Goal: Transaction & Acquisition: Purchase product/service

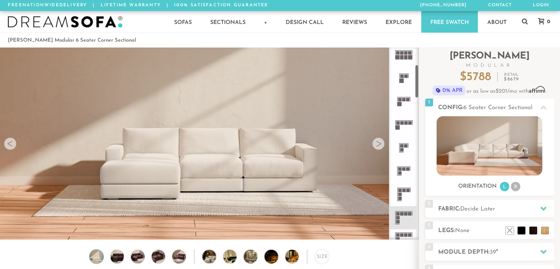
scroll to position [124, 0]
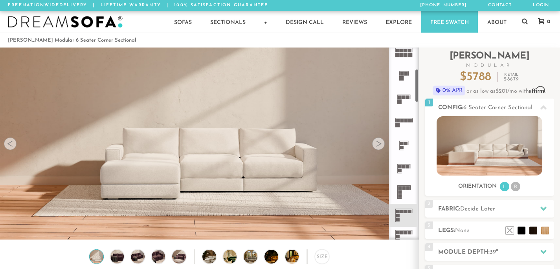
click at [407, 193] on icon at bounding box center [403, 191] width 23 height 23
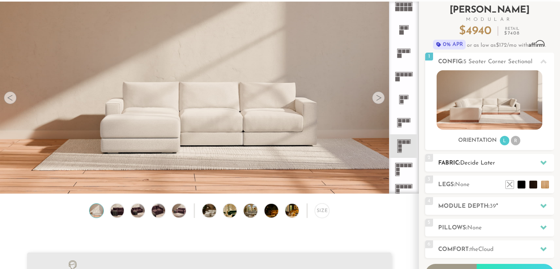
scroll to position [47, 0]
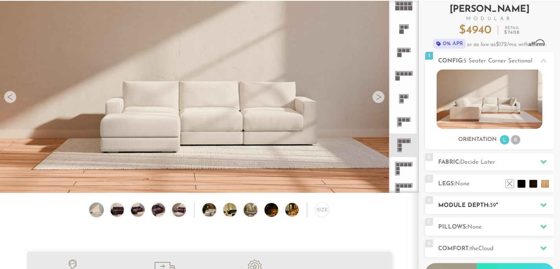
click at [499, 204] on h2 "Module Depth: 39 "" at bounding box center [496, 205] width 116 height 9
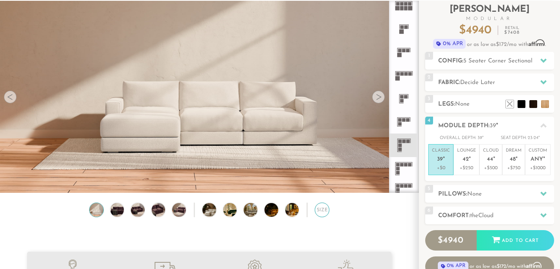
click at [324, 215] on div "Size" at bounding box center [322, 210] width 15 height 15
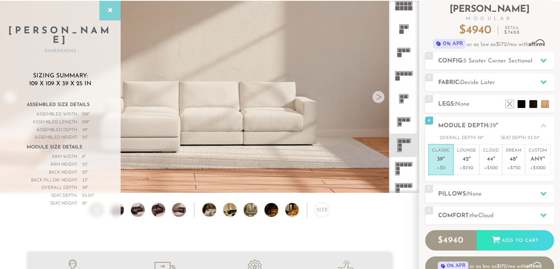
click at [111, 11] on icon at bounding box center [110, 10] width 9 height 6
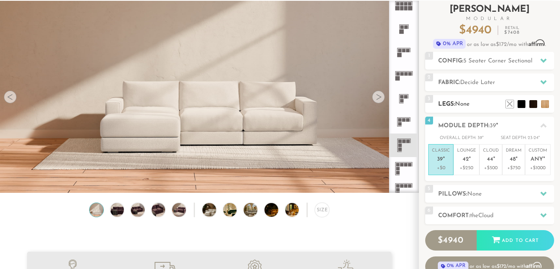
click at [546, 112] on div "3 Legs: None $0 $199 Nailheads:" at bounding box center [489, 104] width 129 height 18
click at [545, 105] on li at bounding box center [532, 92] width 31 height 31
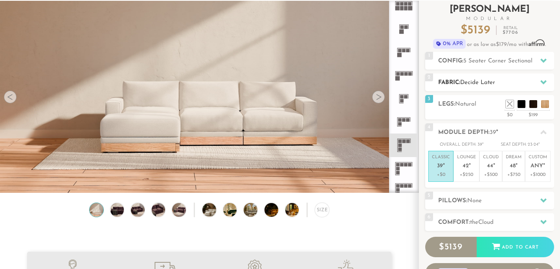
click at [543, 76] on div at bounding box center [543, 82] width 17 height 16
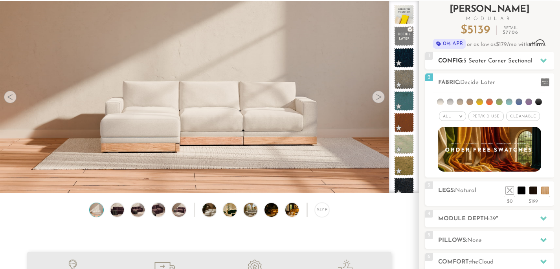
click at [536, 62] on div at bounding box center [543, 61] width 17 height 16
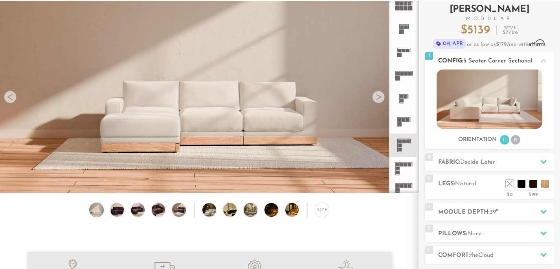
click at [536, 62] on div at bounding box center [543, 61] width 17 height 16
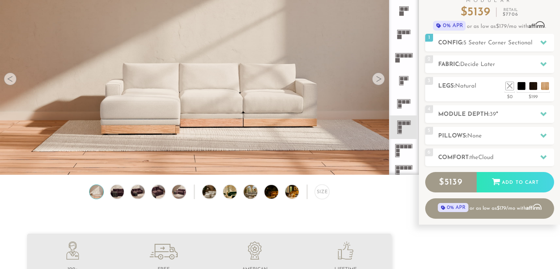
scroll to position [68, 0]
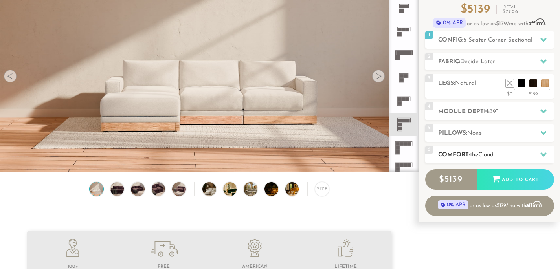
click at [509, 157] on h2 "Comfort: the Cloud" at bounding box center [496, 154] width 116 height 9
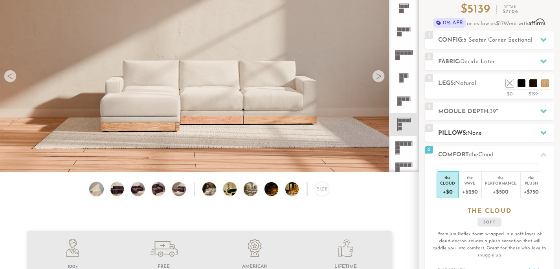
click at [524, 135] on h2 "Pillows: None" at bounding box center [496, 133] width 116 height 9
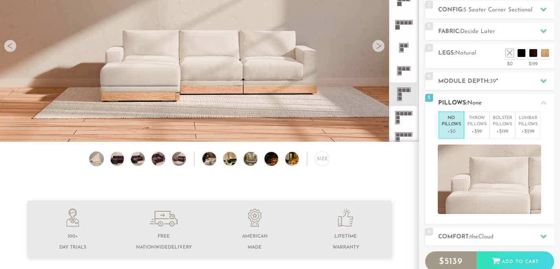
scroll to position [103, 0]
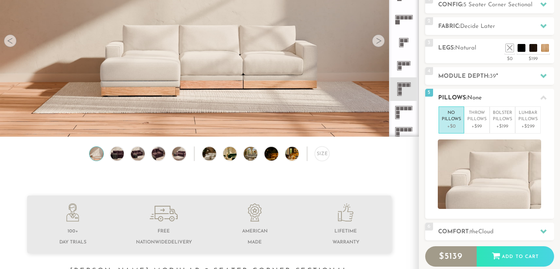
click at [539, 101] on div at bounding box center [543, 98] width 17 height 16
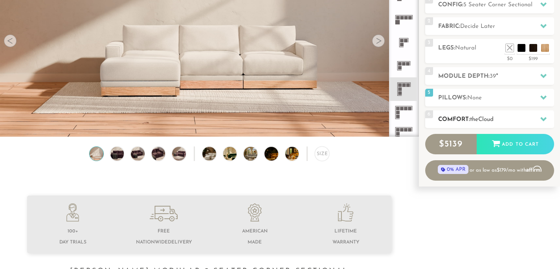
click at [539, 120] on div at bounding box center [543, 119] width 17 height 16
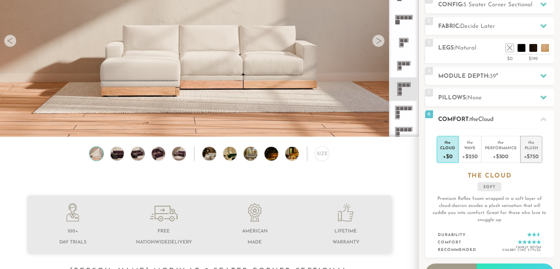
click at [529, 154] on div "+$750" at bounding box center [531, 155] width 15 height 11
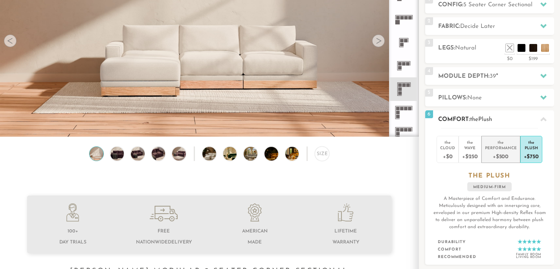
click at [504, 149] on div "Performance" at bounding box center [501, 148] width 32 height 6
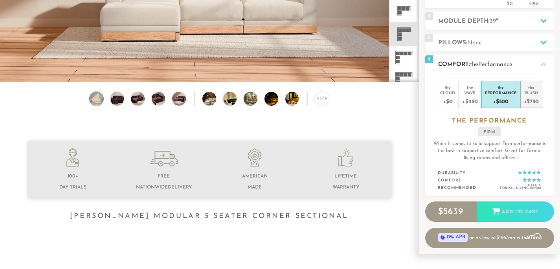
scroll to position [158, 0]
click at [531, 79] on div "the Cloud +$0 the Wave +$250 the Performance +$500 the Plush +$750 the PERFORMA…" at bounding box center [489, 134] width 129 height 123
click at [532, 100] on div "+$750" at bounding box center [531, 100] width 15 height 11
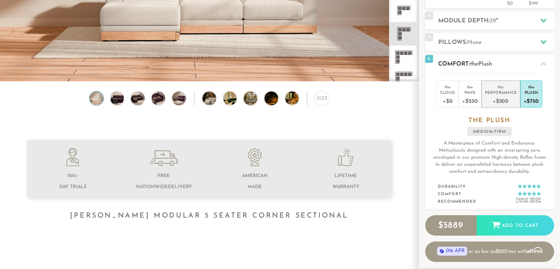
click at [499, 103] on div "+$500" at bounding box center [501, 100] width 32 height 11
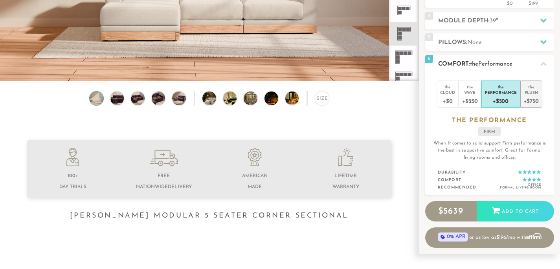
click at [524, 91] on div "Plush" at bounding box center [531, 93] width 15 height 6
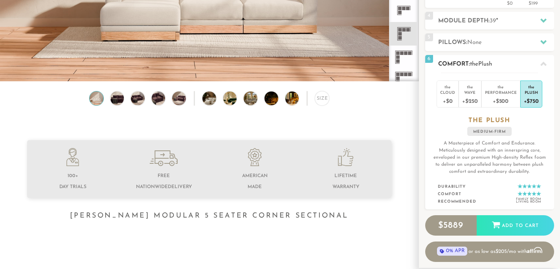
click at [542, 62] on icon at bounding box center [543, 64] width 6 height 4
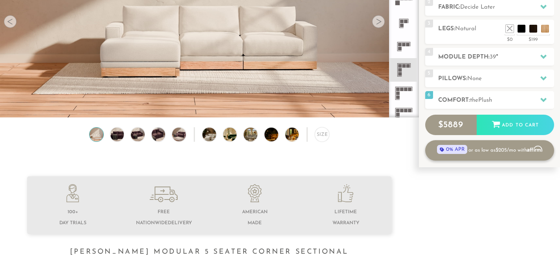
scroll to position [108, 0]
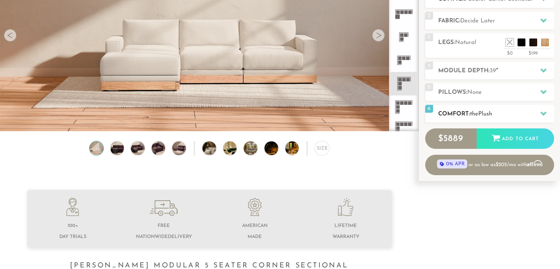
click at [509, 110] on h2 "Comfort: the Plush" at bounding box center [496, 114] width 116 height 9
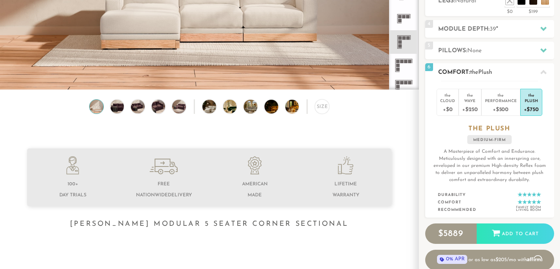
scroll to position [128, 0]
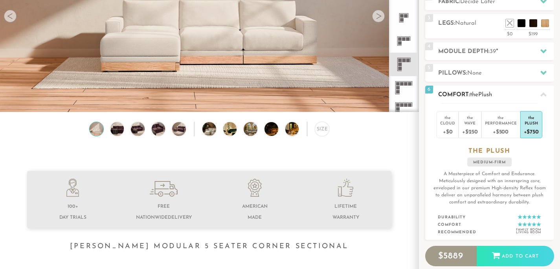
click at [543, 98] on div at bounding box center [543, 94] width 17 height 16
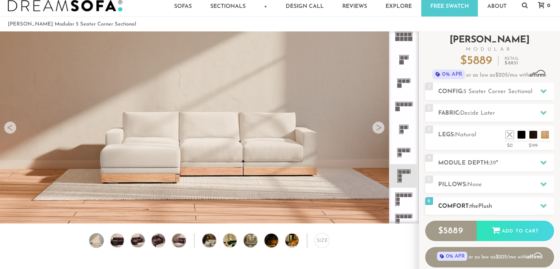
scroll to position [0, 0]
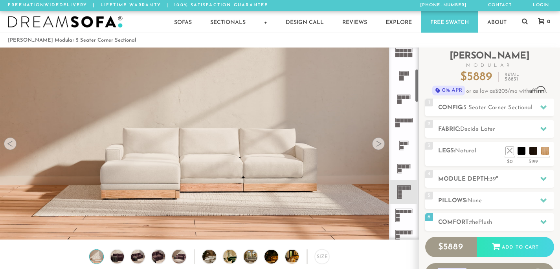
click at [376, 149] on div at bounding box center [378, 144] width 13 height 13
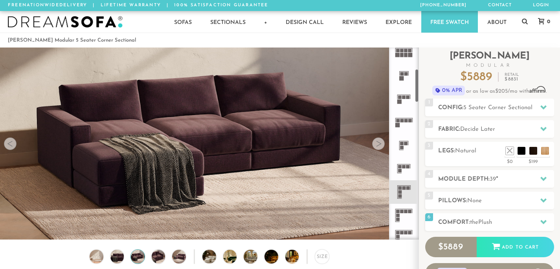
click at [376, 149] on div at bounding box center [378, 144] width 13 height 13
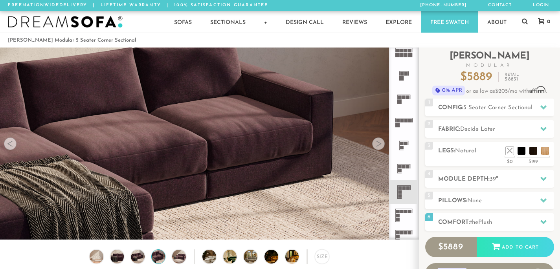
click at [376, 149] on div at bounding box center [378, 144] width 13 height 13
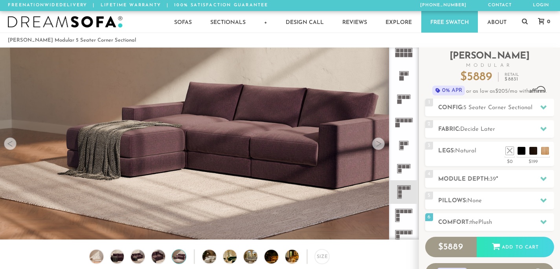
click at [376, 149] on div at bounding box center [378, 144] width 13 height 13
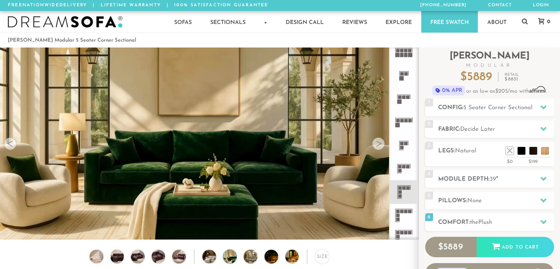
click at [376, 149] on div at bounding box center [378, 144] width 13 height 13
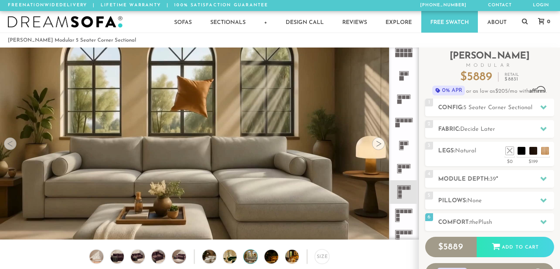
click at [376, 149] on div at bounding box center [378, 144] width 13 height 13
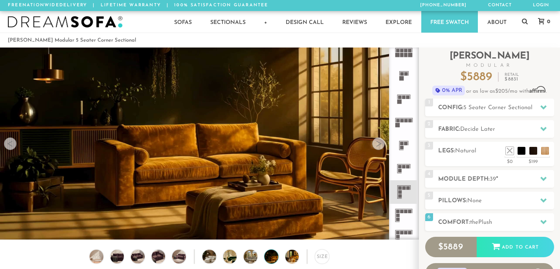
click at [376, 149] on div at bounding box center [378, 144] width 13 height 13
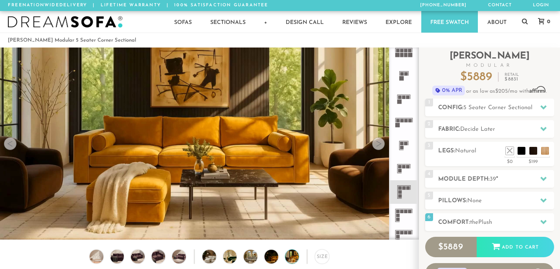
click at [376, 149] on div at bounding box center [378, 144] width 13 height 13
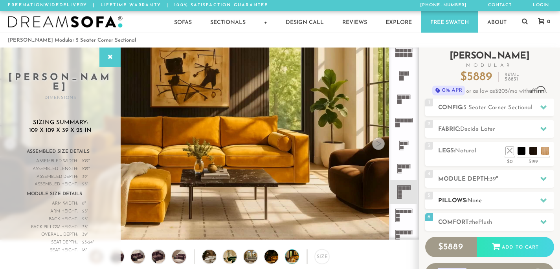
click at [462, 203] on h2 "Pillows: None" at bounding box center [496, 200] width 116 height 9
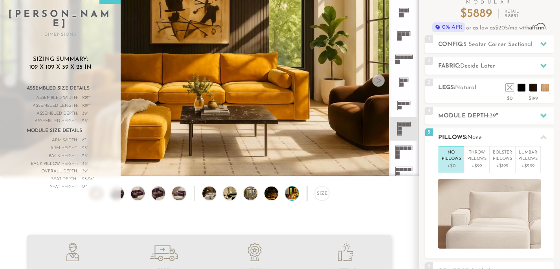
scroll to position [65, 0]
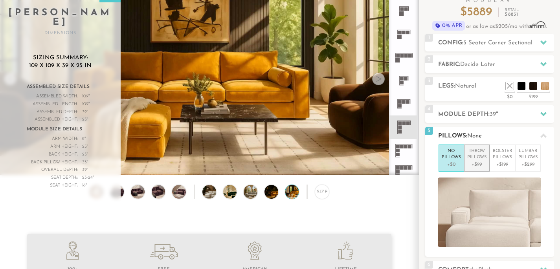
click at [474, 154] on p "Throw Pillows" at bounding box center [476, 154] width 19 height 13
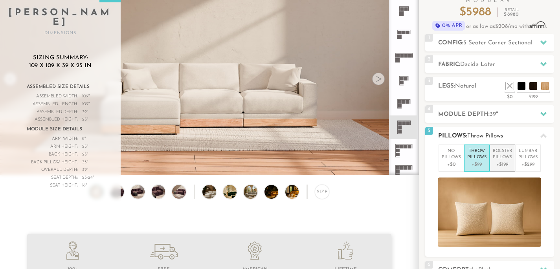
click at [504, 159] on p "Bolster Pillows" at bounding box center [502, 154] width 19 height 13
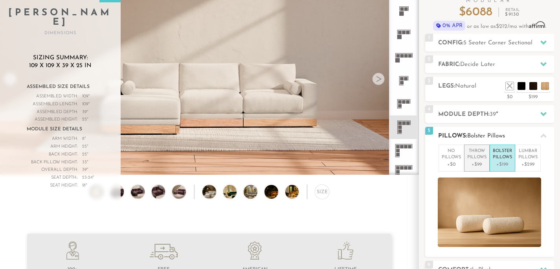
click at [479, 161] on p "+$99" at bounding box center [476, 164] width 19 height 7
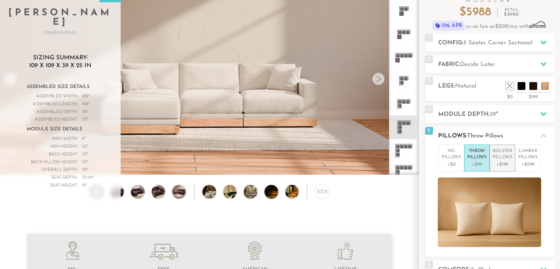
click at [499, 165] on p "+$199" at bounding box center [502, 164] width 19 height 7
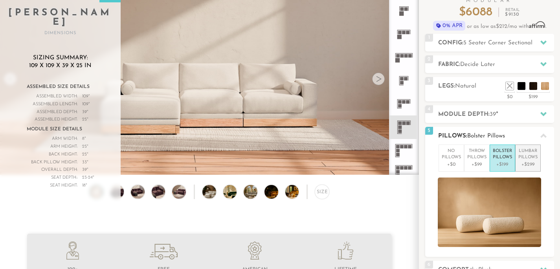
click at [522, 163] on p "+$299" at bounding box center [527, 164] width 19 height 7
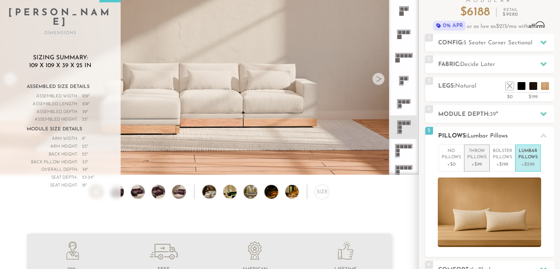
click at [475, 157] on p "Throw Pillows" at bounding box center [476, 154] width 19 height 13
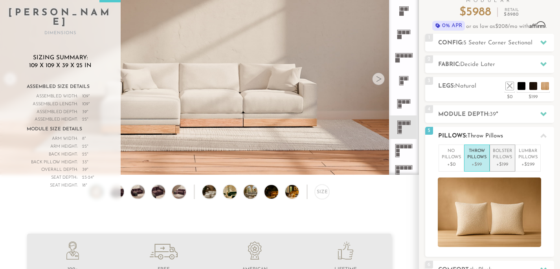
click at [503, 164] on p "+$199" at bounding box center [502, 164] width 19 height 7
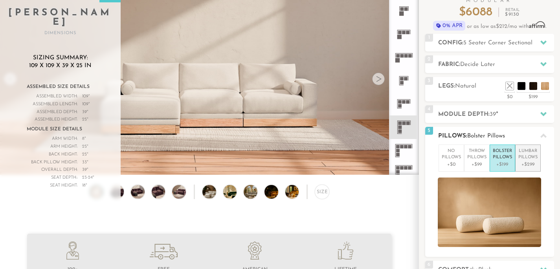
click at [529, 158] on p "Lumbar Pillows" at bounding box center [527, 154] width 19 height 13
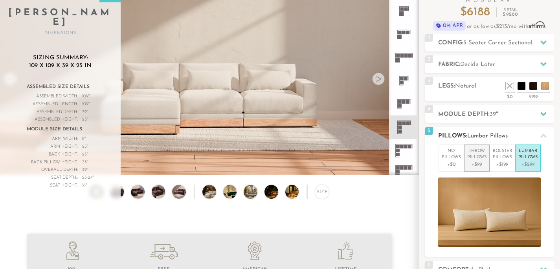
click at [474, 158] on p "Throw Pillows" at bounding box center [476, 154] width 19 height 13
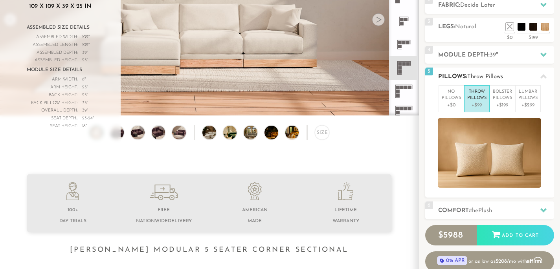
scroll to position [127, 0]
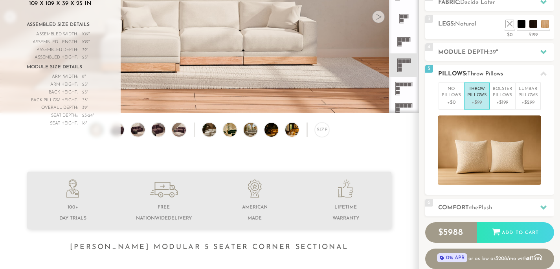
click at [542, 75] on icon at bounding box center [543, 74] width 6 height 6
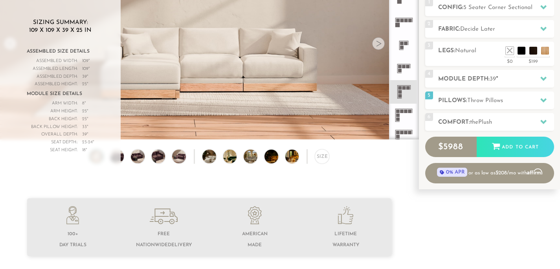
scroll to position [81, 0]
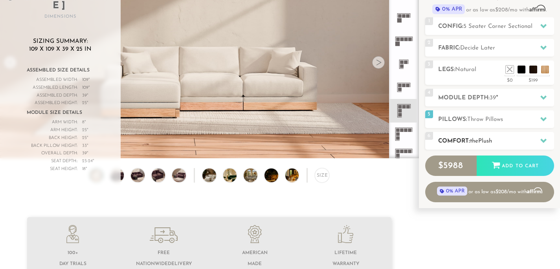
click at [528, 138] on h2 "Comfort: the Plush" at bounding box center [496, 141] width 116 height 9
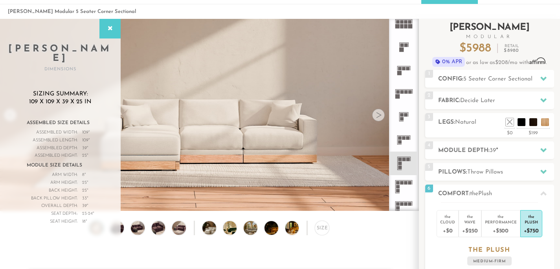
scroll to position [0, 0]
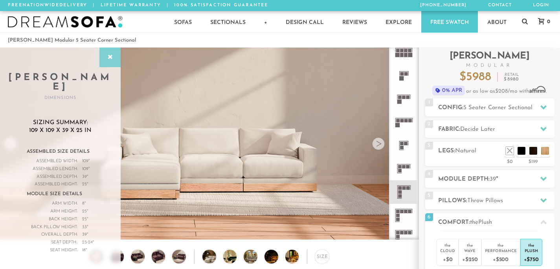
click at [114, 61] on div at bounding box center [109, 58] width 21 height 20
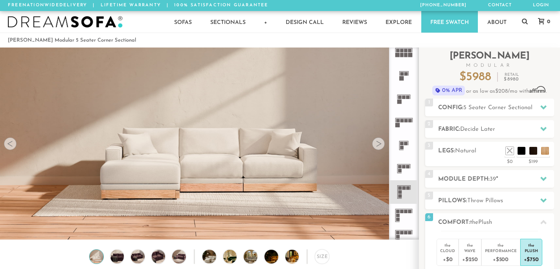
click at [378, 146] on div at bounding box center [378, 144] width 13 height 13
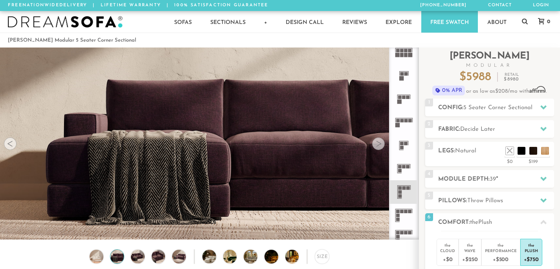
click at [378, 146] on div at bounding box center [378, 144] width 13 height 13
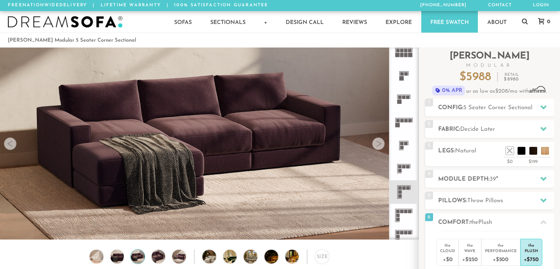
click at [378, 146] on div at bounding box center [378, 144] width 13 height 13
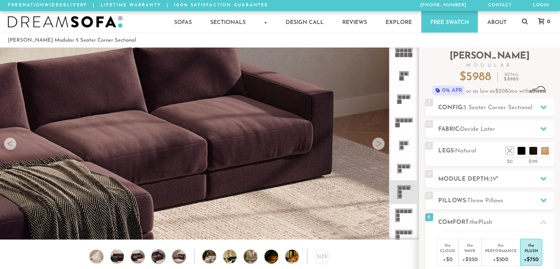
click at [378, 146] on div at bounding box center [378, 144] width 13 height 13
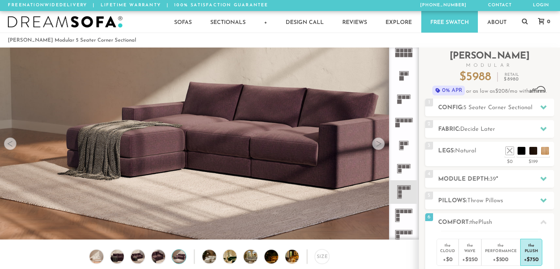
click at [378, 146] on div at bounding box center [378, 144] width 13 height 13
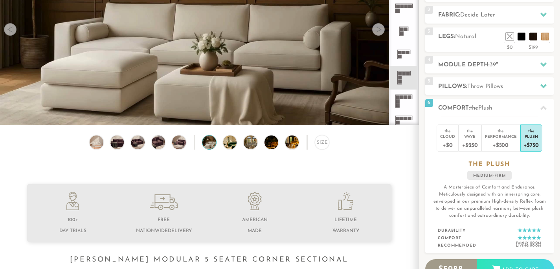
scroll to position [127, 0]
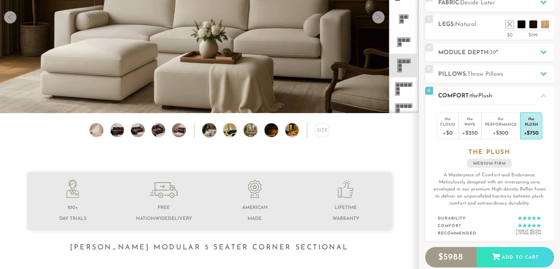
click at [546, 95] on icon at bounding box center [543, 96] width 6 height 6
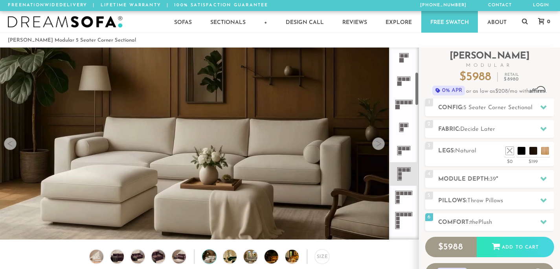
scroll to position [80, 0]
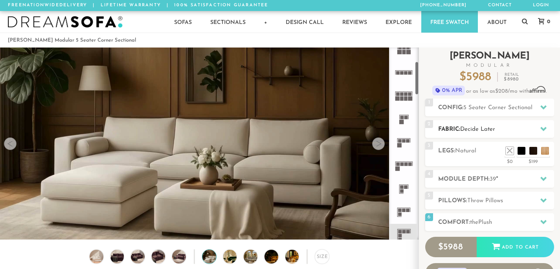
click at [477, 127] on span "Decide Later" at bounding box center [477, 130] width 35 height 6
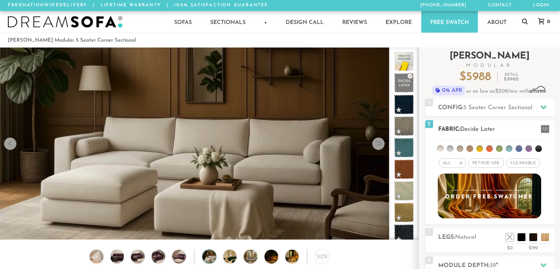
click at [480, 165] on span "Pet/Kid Use x" at bounding box center [485, 162] width 35 height 9
click at [456, 163] on em ">" at bounding box center [458, 163] width 6 height 4
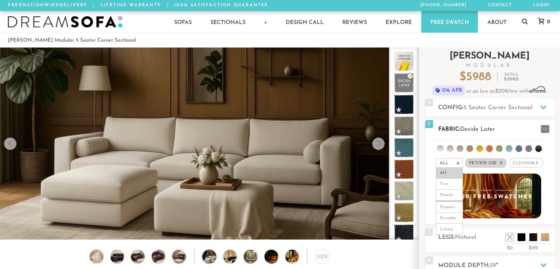
click at [477, 162] on span "Pet/Kid Use x" at bounding box center [485, 162] width 41 height 9
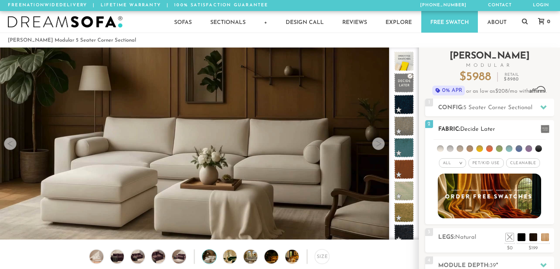
click at [478, 163] on span "Pet/Kid Use x" at bounding box center [485, 162] width 35 height 9
click at [452, 163] on div "All >" at bounding box center [449, 162] width 27 height 9
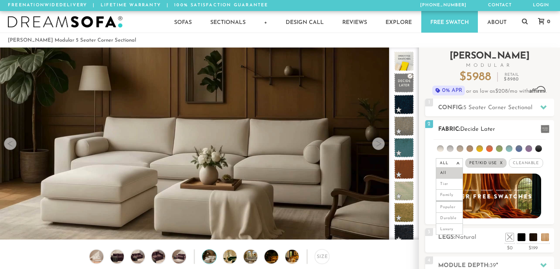
click at [452, 163] on div "All >" at bounding box center [449, 162] width 27 height 9
click at [441, 149] on li at bounding box center [440, 148] width 7 height 7
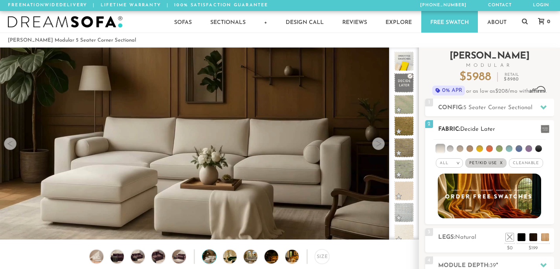
click at [449, 150] on li at bounding box center [450, 148] width 7 height 7
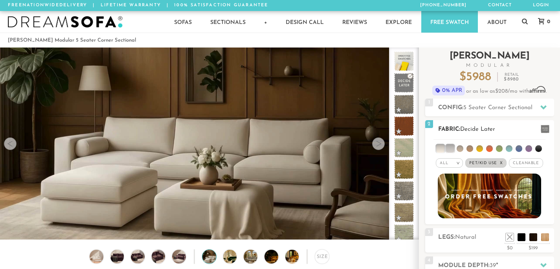
click at [441, 149] on li at bounding box center [440, 149] width 8 height 8
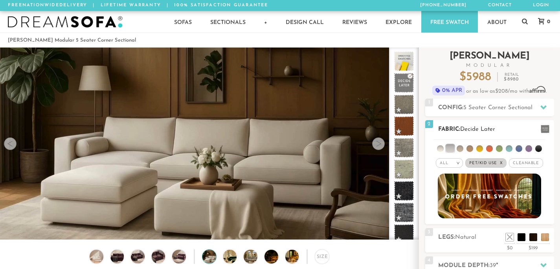
click at [454, 158] on div "All > All Tier Family Popular Durable Luxury" at bounding box center [449, 163] width 27 height 11
click at [454, 161] on div "All >" at bounding box center [449, 162] width 27 height 9
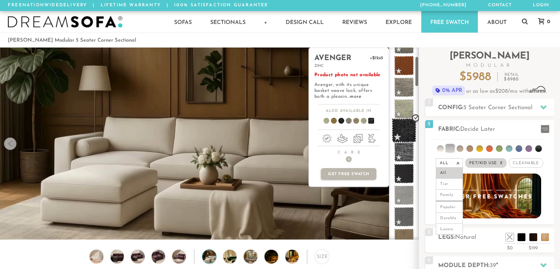
scroll to position [62, 0]
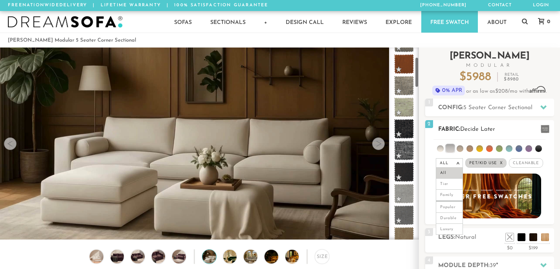
click at [497, 130] on h2 "Fabric: Decide Later" at bounding box center [496, 129] width 116 height 9
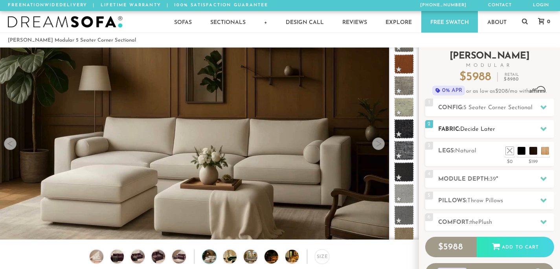
click at [473, 133] on h2 "Fabric: Decide Later" at bounding box center [496, 129] width 116 height 9
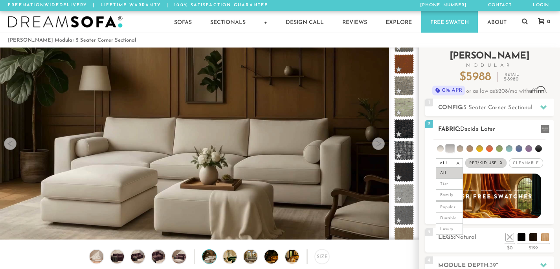
click at [441, 149] on li at bounding box center [440, 148] width 7 height 7
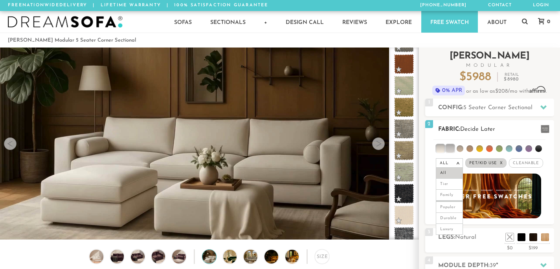
click at [459, 160] on div "All >" at bounding box center [449, 162] width 27 height 9
click at [520, 160] on span "Cleanable x" at bounding box center [526, 162] width 34 height 9
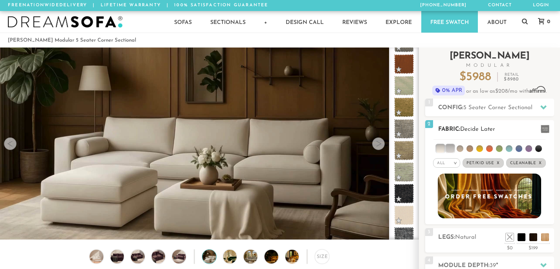
click at [540, 162] on em "x" at bounding box center [540, 163] width 3 height 4
click at [501, 163] on em "x" at bounding box center [501, 163] width 3 height 4
click at [439, 148] on li at bounding box center [440, 149] width 8 height 8
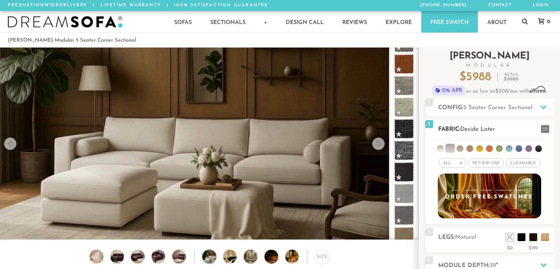
click at [454, 145] on li at bounding box center [450, 149] width 8 height 8
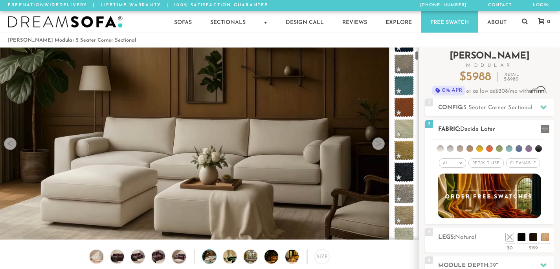
scroll to position [84, 0]
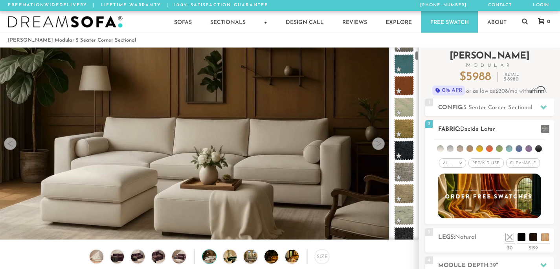
click at [441, 146] on li at bounding box center [440, 148] width 7 height 7
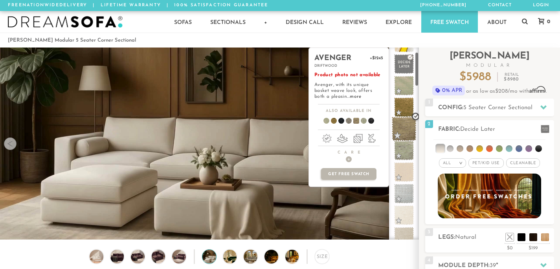
scroll to position [26, 0]
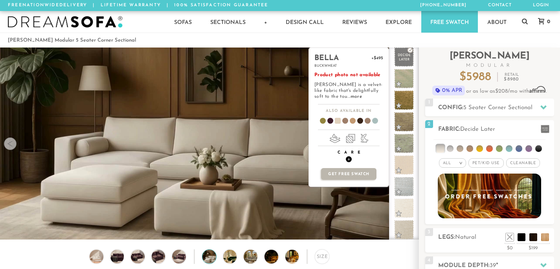
click at [349, 160] on span "+" at bounding box center [349, 159] width 6 height 6
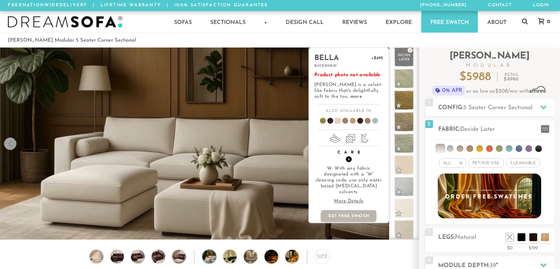
click at [350, 157] on h4 "Care +" at bounding box center [349, 156] width 80 height 12
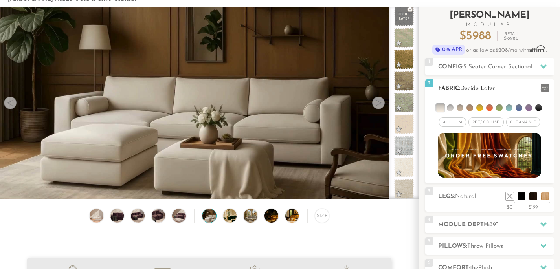
scroll to position [0, 0]
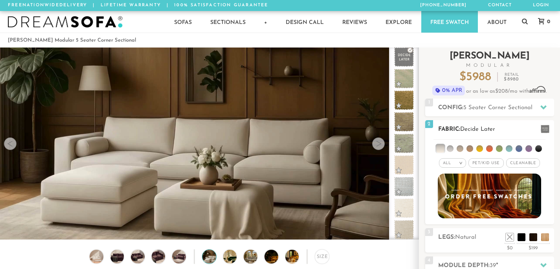
click at [467, 127] on span "Decide Later" at bounding box center [477, 130] width 35 height 6
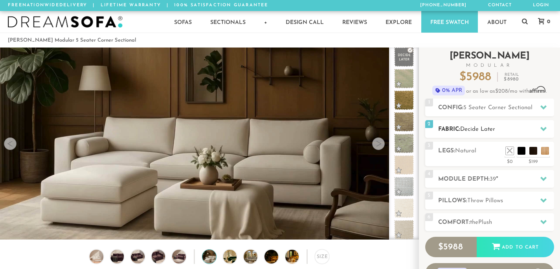
click at [467, 127] on span "Decide Later" at bounding box center [477, 130] width 35 height 6
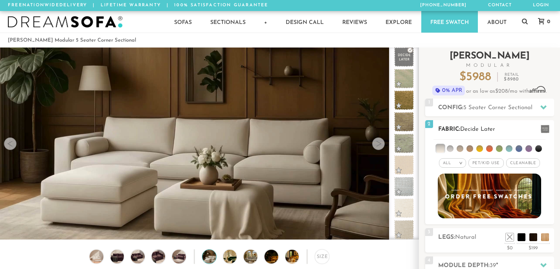
click at [532, 128] on h2 "Fabric: Decide Later" at bounding box center [496, 129] width 116 height 9
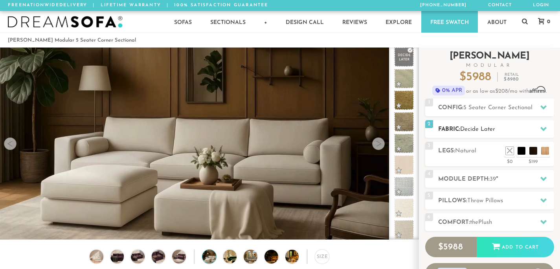
click at [532, 128] on h2 "Fabric: Decide Later" at bounding box center [496, 129] width 116 height 9
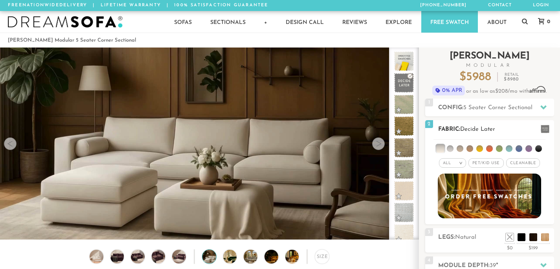
click at [520, 126] on h2 "Fabric: Decide Later" at bounding box center [496, 129] width 116 height 9
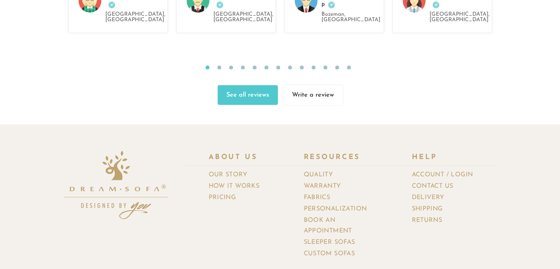
scroll to position [8381, 0]
click at [426, 215] on link "Returns" at bounding box center [430, 220] width 37 height 11
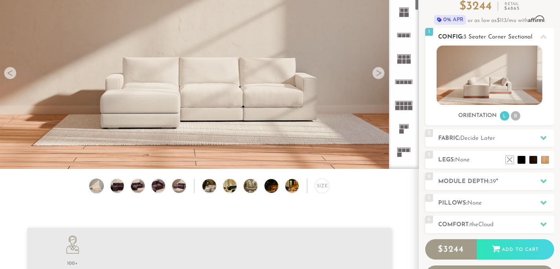
scroll to position [71, 0]
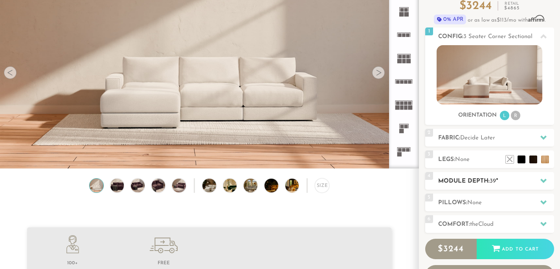
click at [486, 176] on div "4 Module Depth: 39 "" at bounding box center [489, 181] width 129 height 18
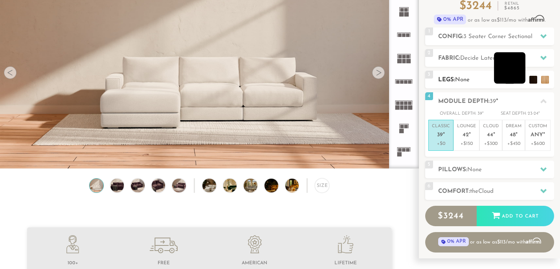
click at [525, 81] on li at bounding box center [509, 67] width 31 height 31
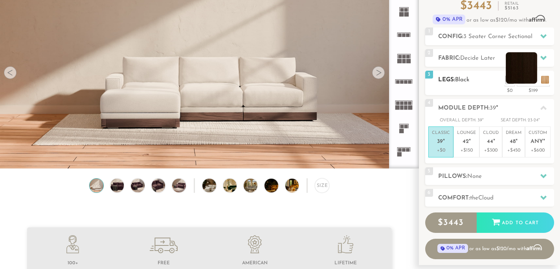
click at [535, 79] on li at bounding box center [521, 67] width 31 height 31
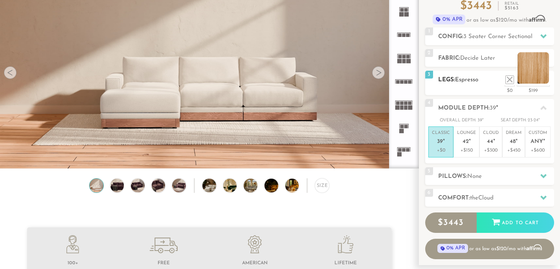
click at [543, 81] on li at bounding box center [532, 67] width 31 height 31
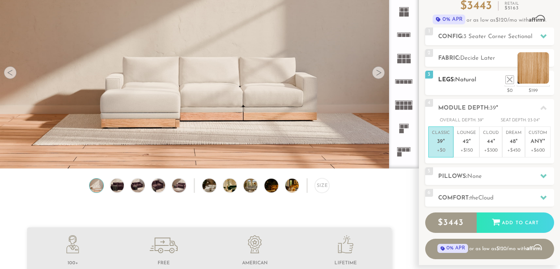
click at [548, 81] on li at bounding box center [532, 67] width 31 height 31
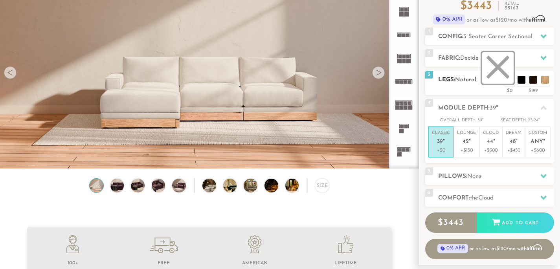
click at [505, 81] on li at bounding box center [497, 67] width 31 height 31
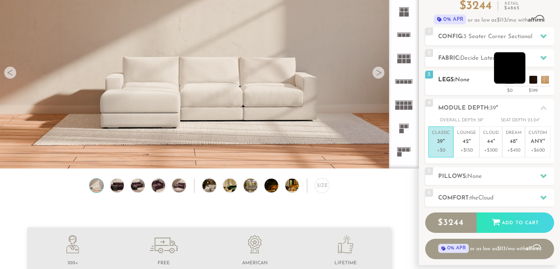
click at [523, 80] on li at bounding box center [509, 67] width 31 height 31
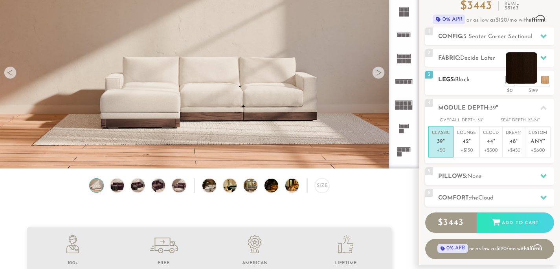
click at [534, 78] on li at bounding box center [521, 67] width 31 height 31
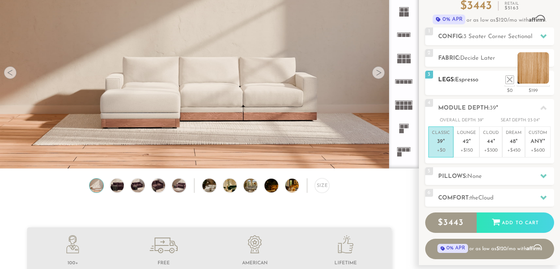
click at [544, 79] on li at bounding box center [532, 67] width 31 height 31
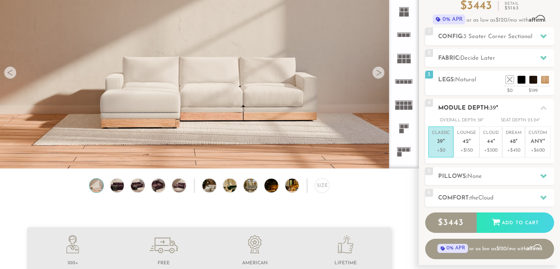
click at [544, 108] on icon at bounding box center [543, 108] width 6 height 4
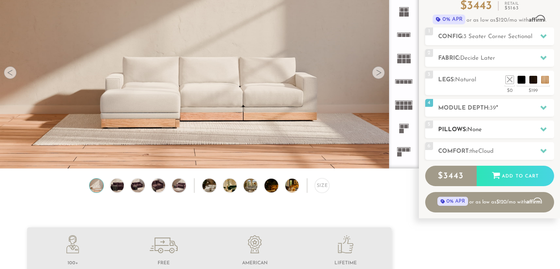
click at [495, 126] on h2 "Pillows: None" at bounding box center [496, 129] width 116 height 9
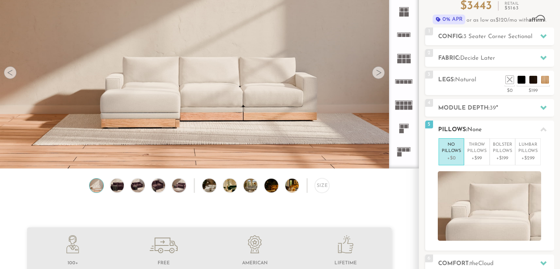
click at [537, 130] on div at bounding box center [543, 129] width 17 height 16
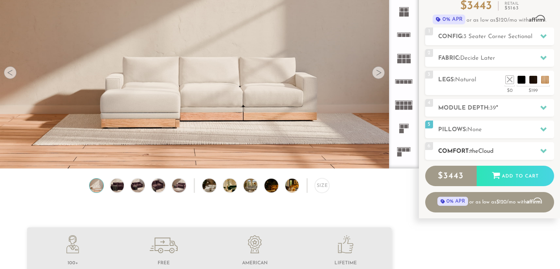
click at [539, 148] on div at bounding box center [543, 151] width 17 height 16
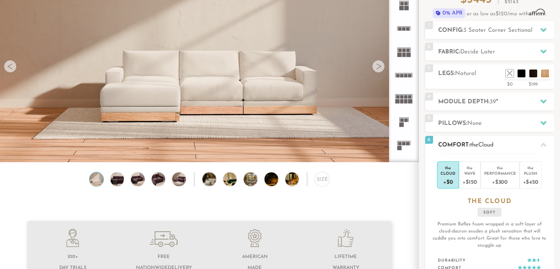
scroll to position [78, 0]
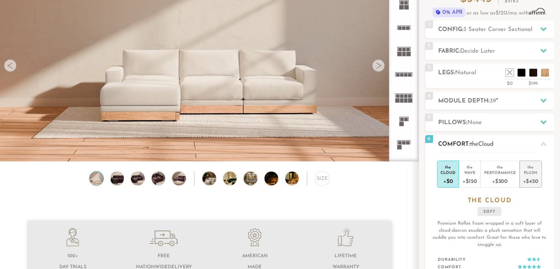
click at [530, 182] on div "+$450" at bounding box center [530, 180] width 15 height 11
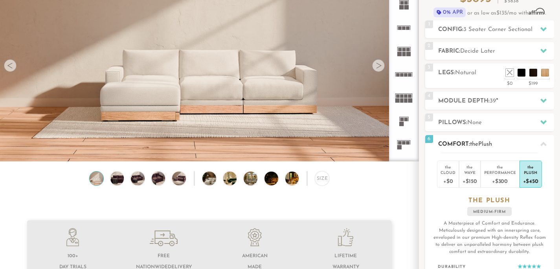
click at [544, 144] on icon at bounding box center [543, 144] width 6 height 4
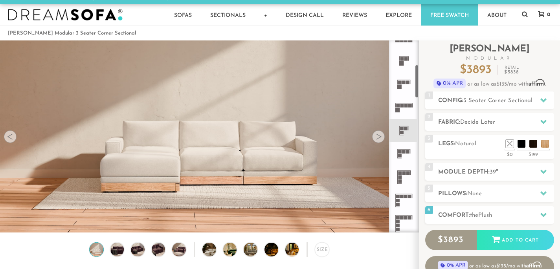
scroll to position [141, 0]
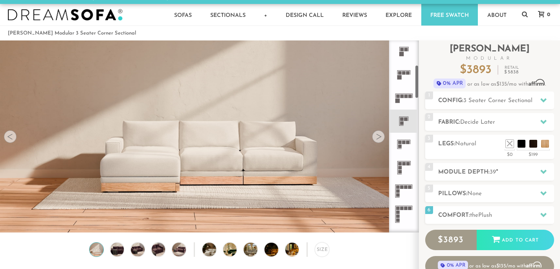
click at [404, 169] on icon at bounding box center [403, 167] width 23 height 23
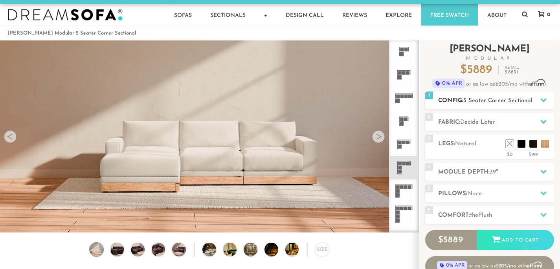
click at [484, 102] on span "5 Seater Corner Sectional" at bounding box center [497, 101] width 69 height 6
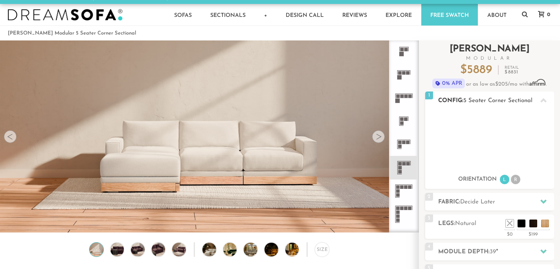
click at [485, 101] on span "5 Seater Corner Sectional" at bounding box center [497, 101] width 69 height 6
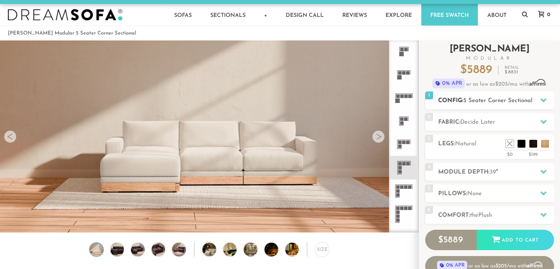
click at [492, 98] on span "5 Seater Corner Sectional" at bounding box center [497, 101] width 69 height 6
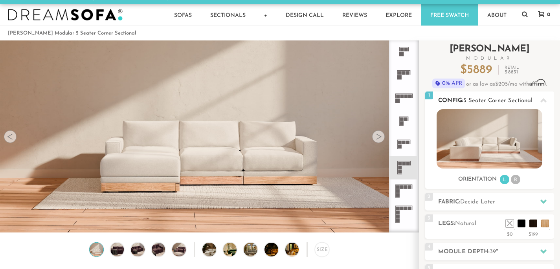
click at [513, 178] on li "R" at bounding box center [515, 179] width 9 height 9
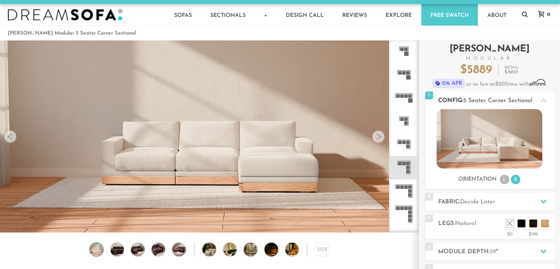
click at [505, 182] on li "L" at bounding box center [504, 179] width 9 height 9
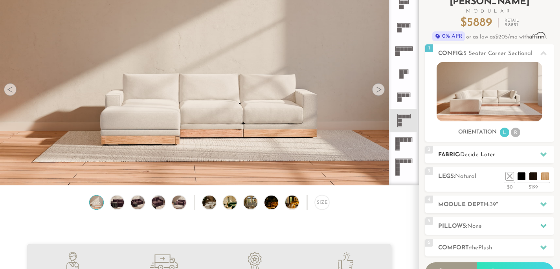
scroll to position [55, 0]
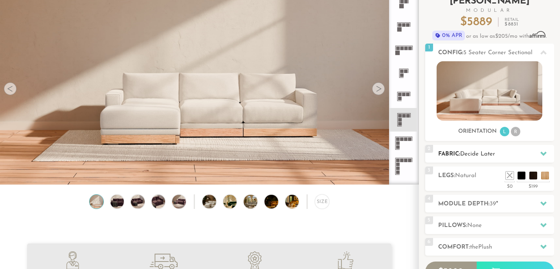
click at [509, 156] on h2 "Fabric: Decide Later" at bounding box center [496, 154] width 116 height 9
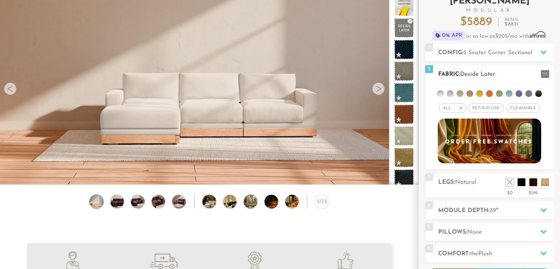
click at [550, 73] on div at bounding box center [543, 74] width 17 height 16
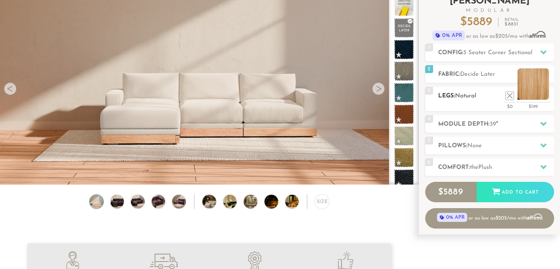
click at [545, 95] on li at bounding box center [532, 83] width 31 height 31
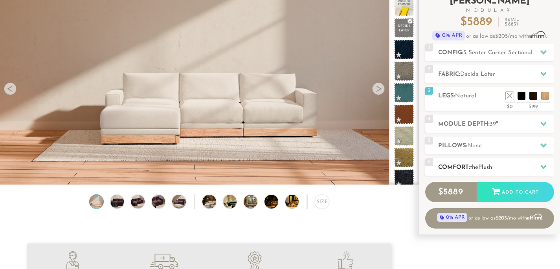
click at [527, 165] on h2 "Comfort: the Plush" at bounding box center [496, 167] width 116 height 9
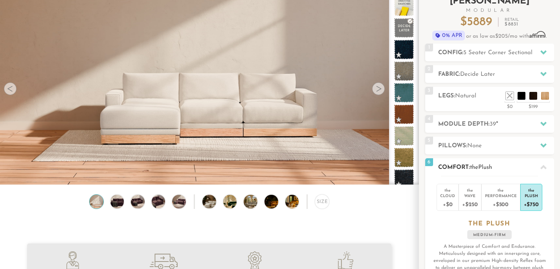
click at [527, 165] on h2 "Comfort: the Plush" at bounding box center [496, 167] width 116 height 9
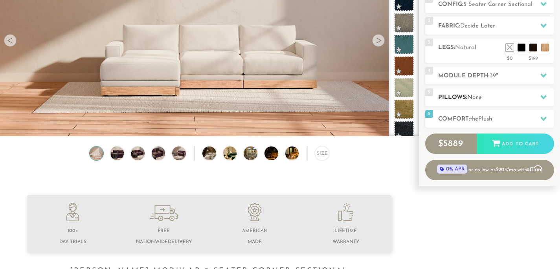
scroll to position [104, 0]
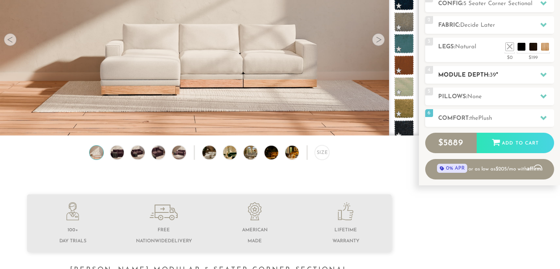
click at [497, 80] on div "4 Module Depth: 39 "" at bounding box center [489, 75] width 129 height 18
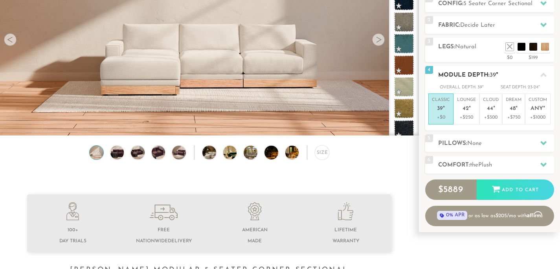
click at [502, 72] on h2 "Module Depth: 39 "" at bounding box center [496, 75] width 116 height 9
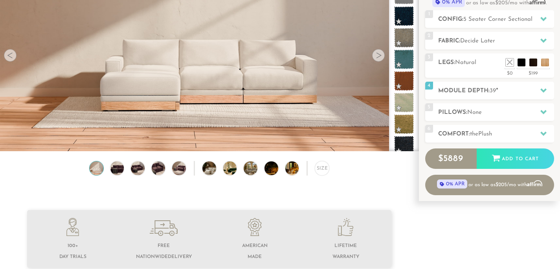
scroll to position [87, 0]
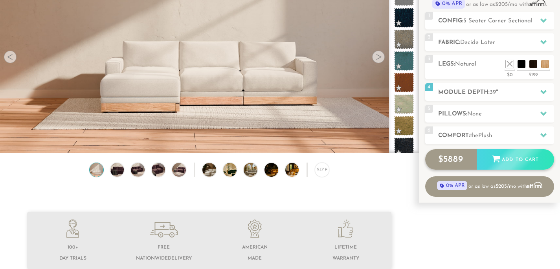
click at [512, 156] on div "Add to Cart" at bounding box center [515, 159] width 77 height 21
